Goal: Obtain resource: Obtain resource

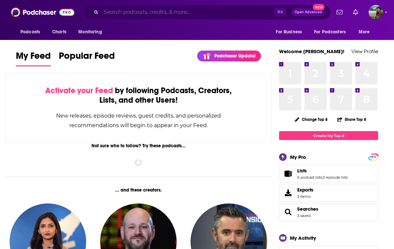
click at [154, 8] on input "Search podcasts, credits, & more..." at bounding box center [187, 12] width 173 height 11
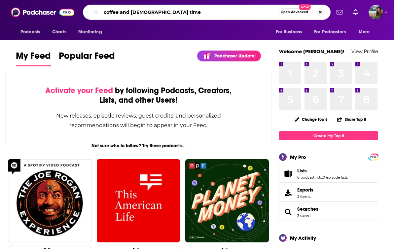
type input "coffee and [DEMOGRAPHIC_DATA] time"
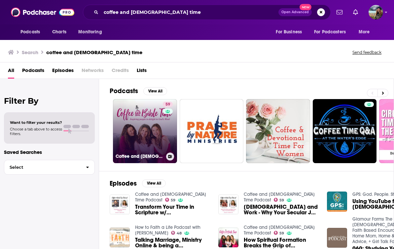
click at [154, 128] on link "59 Coffee and [DEMOGRAPHIC_DATA] Time Podcast" at bounding box center [145, 131] width 64 height 64
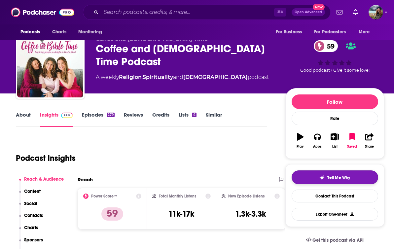
scroll to position [27, 0]
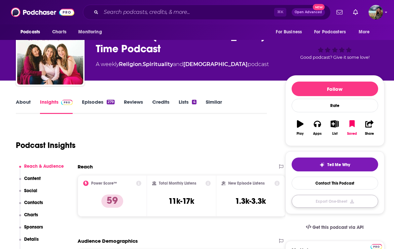
click at [344, 203] on button "Export One-Sheet" at bounding box center [335, 201] width 87 height 13
